Goal: Use online tool/utility: Utilize a website feature to perform a specific function

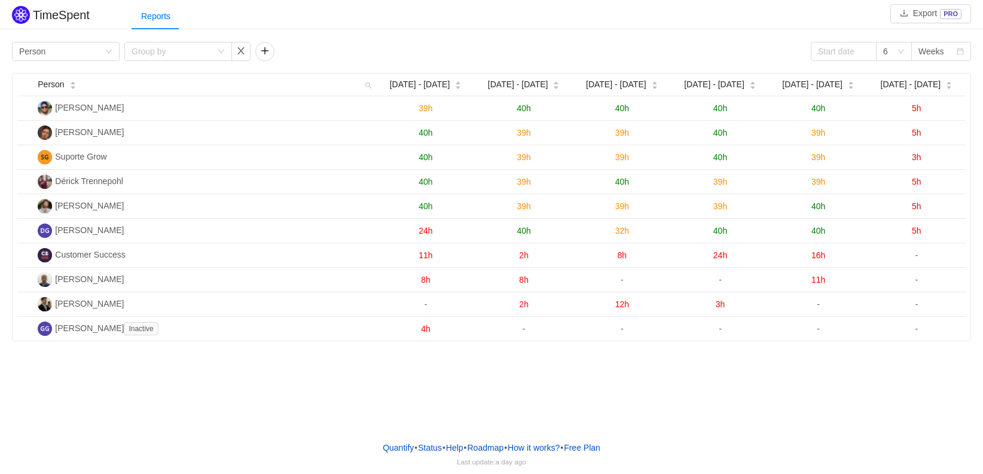
click at [317, 368] on div "TimeSpent Export PRO Reports Group by Person Group by 6 Weeks Person Aug [DATE]…" at bounding box center [491, 216] width 983 height 432
click at [391, 443] on link "Quantify" at bounding box center [398, 448] width 32 height 18
click at [360, 37] on div "TimeSpent Export PRO Reports Group by Person Group by 6 Weeks Person Aug [DATE]…" at bounding box center [491, 172] width 983 height 338
click at [361, 49] on div "Group by Person Group by 6 Weeks" at bounding box center [491, 51] width 959 height 19
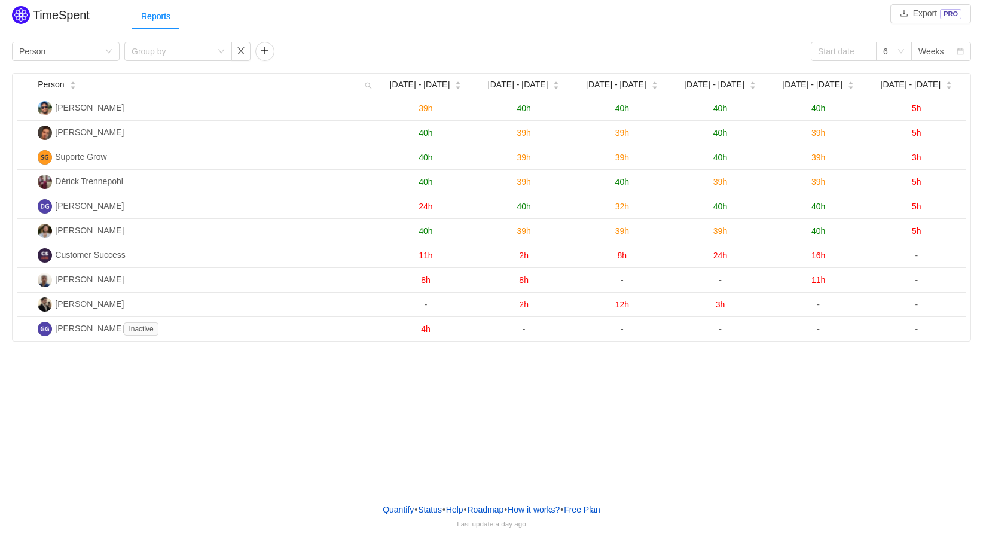
click at [367, 37] on div "TimeSpent Export PRO Reports Group by Person Group by 6 Weeks Person Aug [DATE]…" at bounding box center [491, 172] width 983 height 338
click at [66, 54] on div "Group by Person" at bounding box center [61, 51] width 85 height 18
click at [396, 49] on div "Group by Person Group by 6 Weeks" at bounding box center [491, 51] width 959 height 19
